Goal: Transaction & Acquisition: Purchase product/service

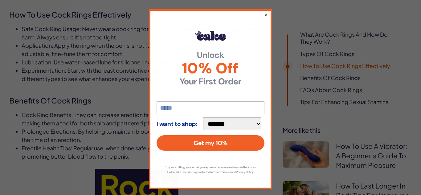
scroll to position [526, 0]
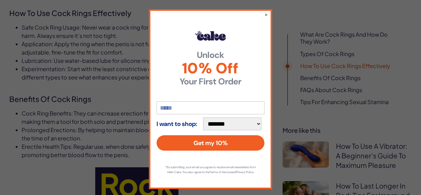
click at [265, 14] on button "×" at bounding box center [265, 14] width 3 height 6
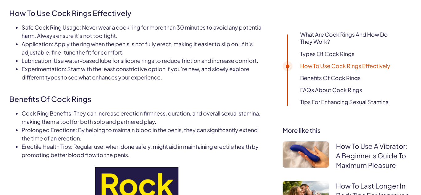
click at [336, 80] on link "Benefits of Cock Rings" at bounding box center [330, 77] width 60 height 7
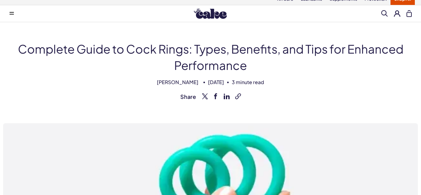
scroll to position [0, 0]
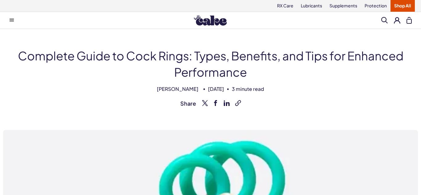
click at [16, 21] on button at bounding box center [12, 20] width 12 height 12
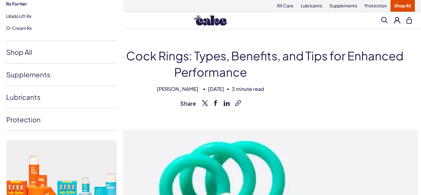
scroll to position [149, 0]
click at [17, 54] on link "Shop All" at bounding box center [61, 52] width 111 height 22
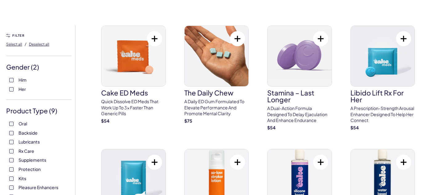
scroll to position [28, 0]
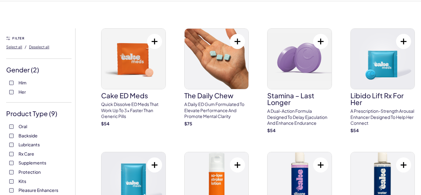
click at [22, 79] on span "Him" at bounding box center [22, 83] width 8 height 8
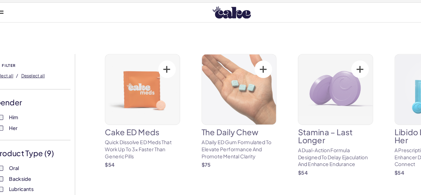
click at [21, 107] on span "Him" at bounding box center [22, 110] width 8 height 8
click at [13, 108] on label "Him" at bounding box center [38, 110] width 59 height 6
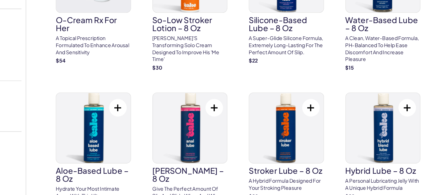
scroll to position [203, 0]
